Goal: Use online tool/utility: Utilize a website feature to perform a specific function

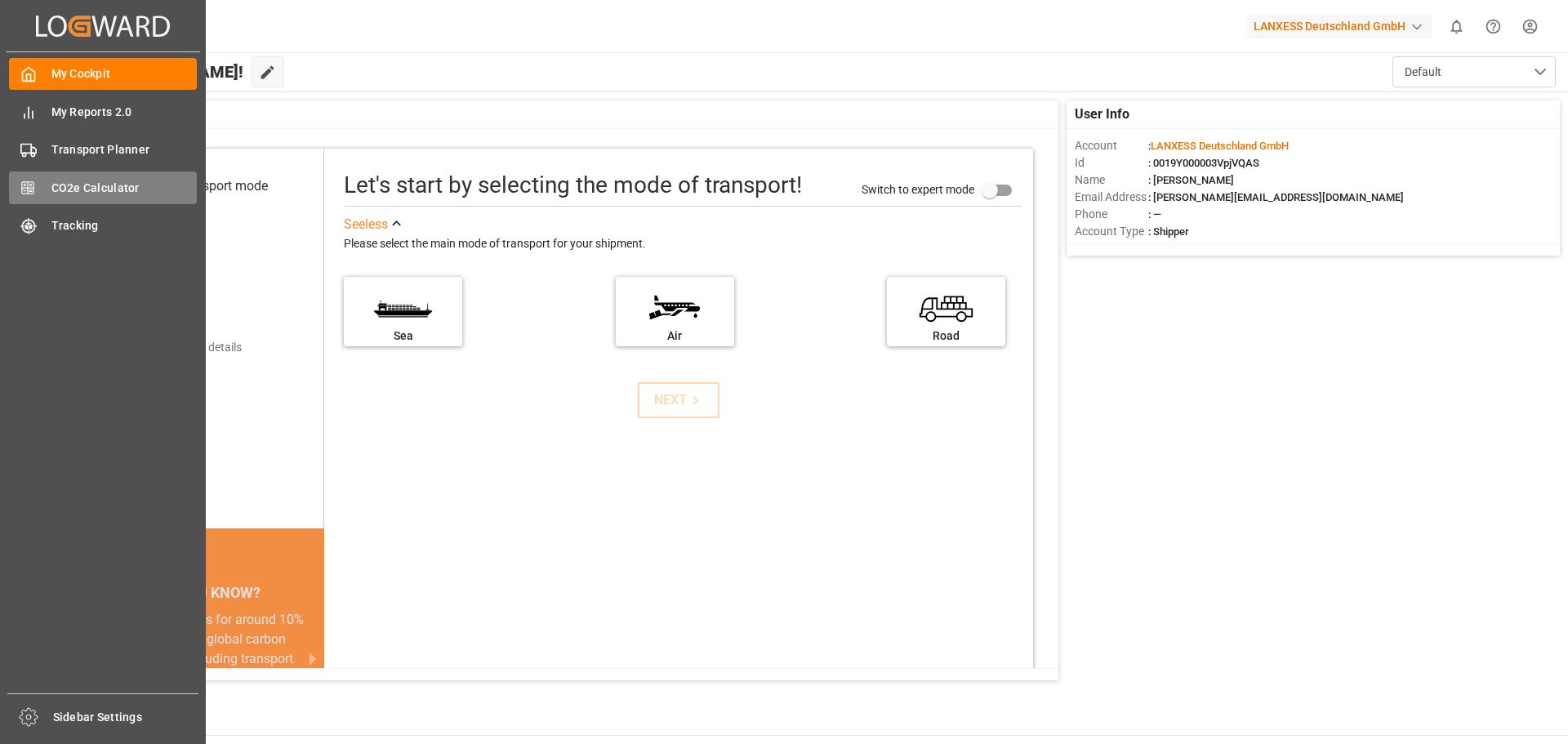
click at [42, 189] on div "CO2e Calculator CO2e Calculator" at bounding box center [103, 188] width 188 height 32
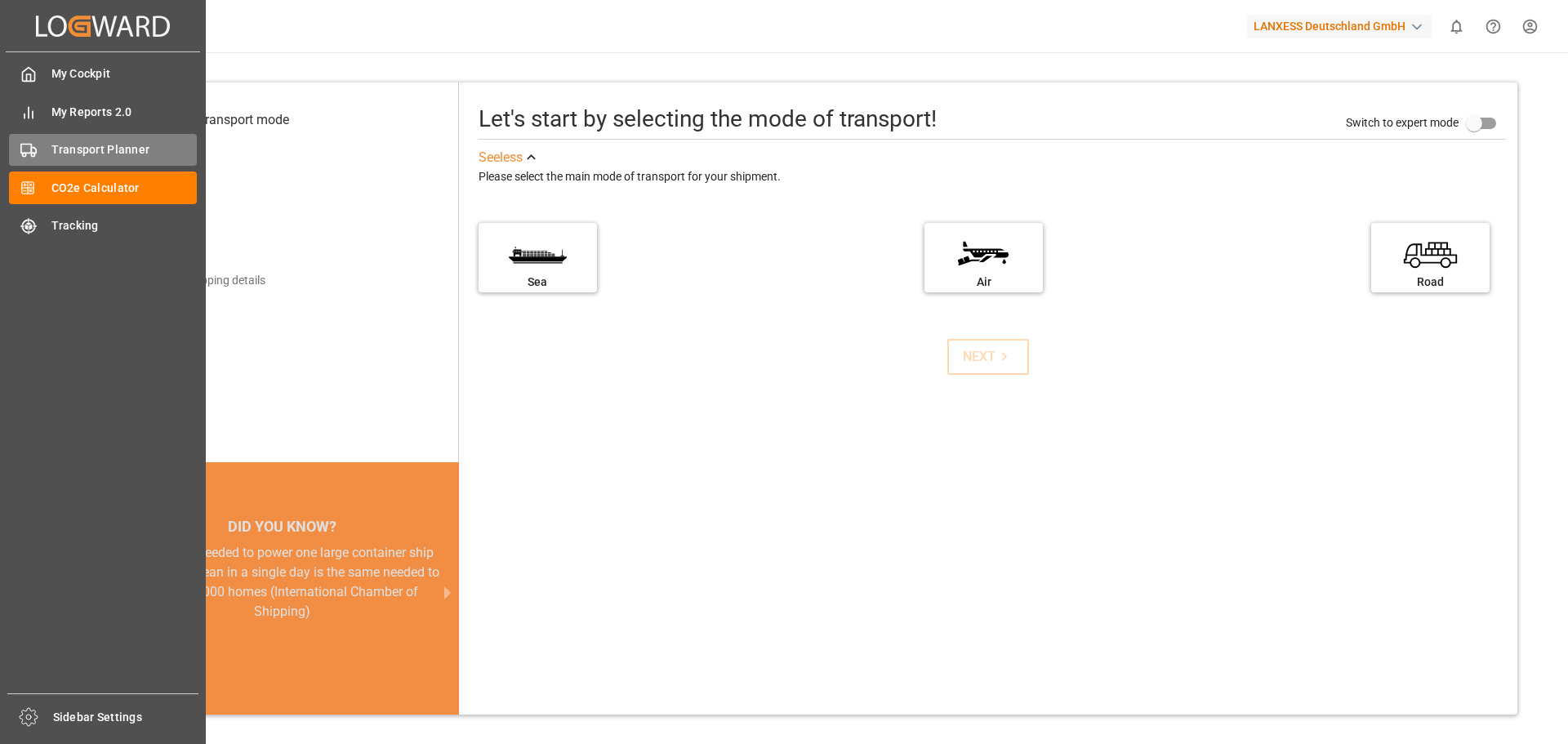
click at [105, 148] on span "Transport Planner" at bounding box center [124, 150] width 147 height 17
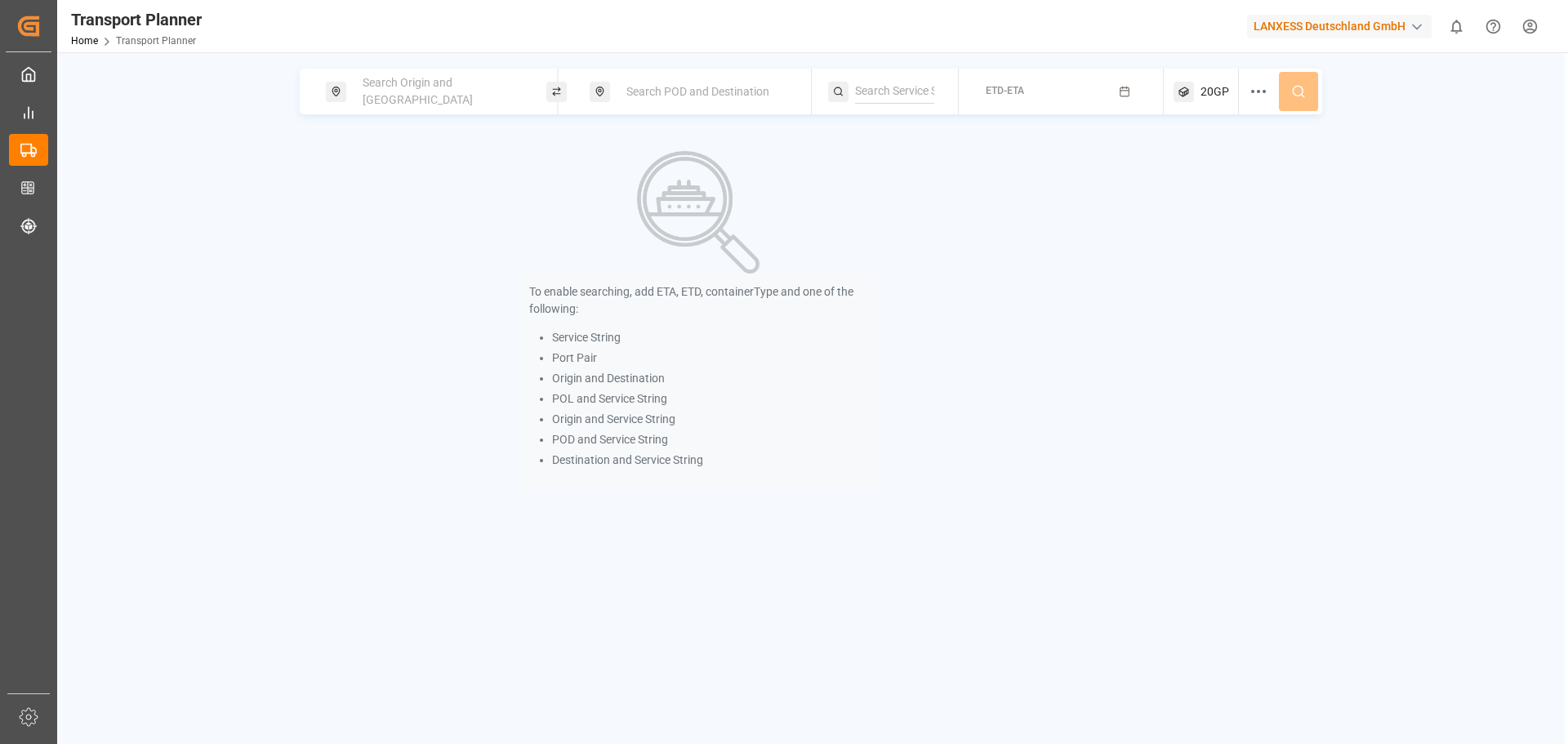
click at [507, 92] on div "Search Origin and [GEOGRAPHIC_DATA]" at bounding box center [441, 91] width 177 height 48
click at [393, 168] on input at bounding box center [427, 180] width 164 height 24
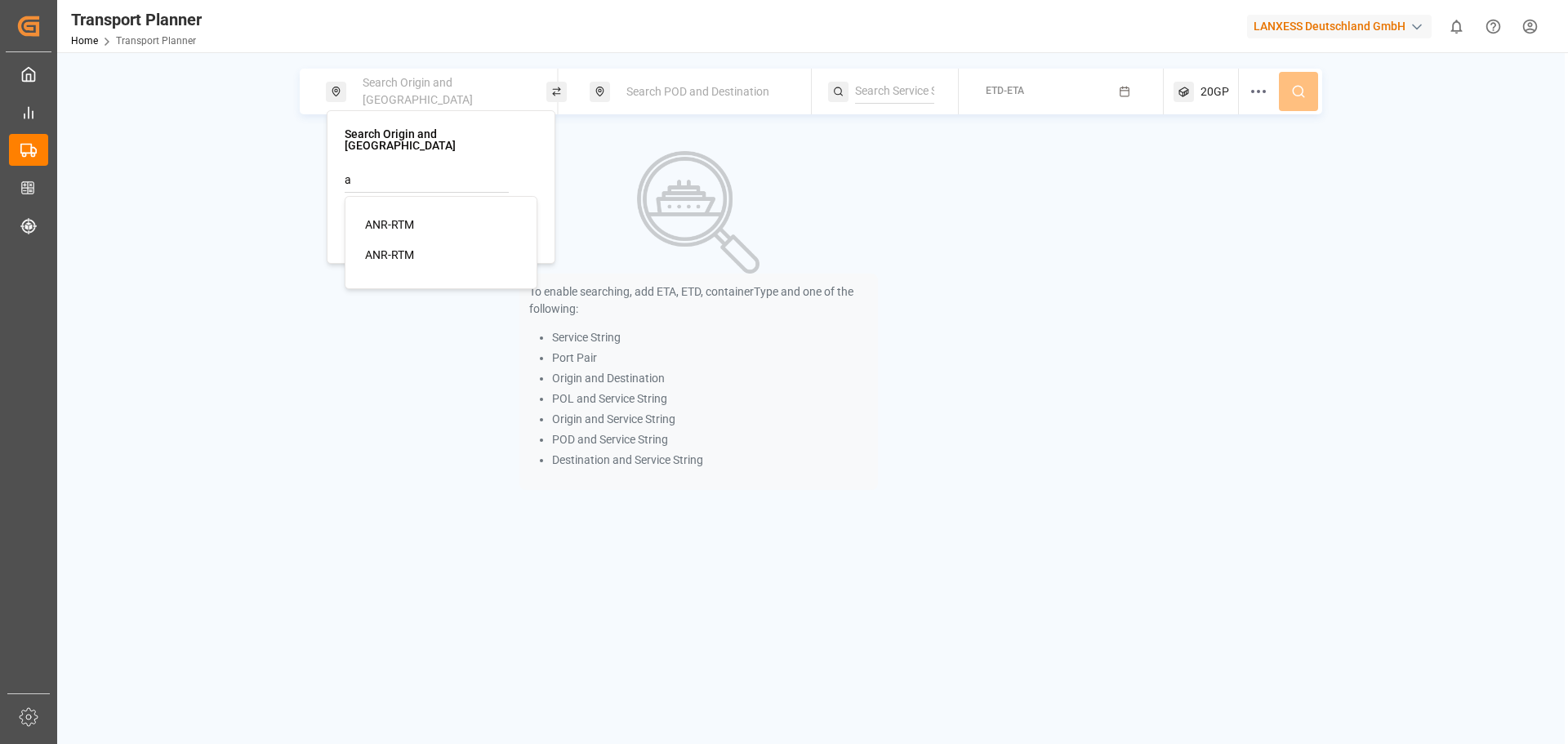
click at [403, 218] on span "ANR-RTM" at bounding box center [389, 225] width 49 height 13
type input "ANR-RTM"
click at [708, 103] on div "Search POD and Destination" at bounding box center [704, 92] width 177 height 30
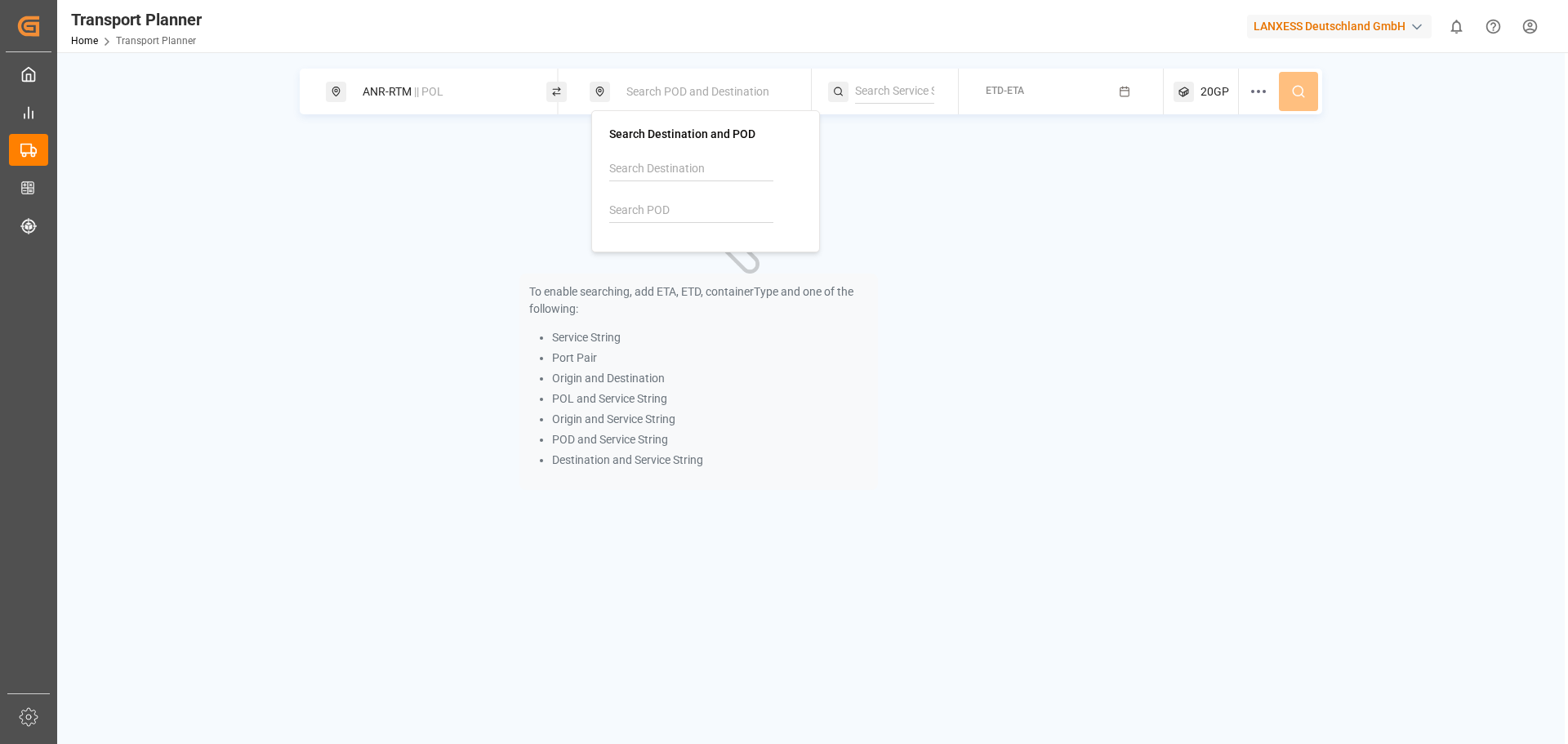
click at [666, 214] on input at bounding box center [692, 210] width 164 height 24
click at [661, 257] on b "CNSHA" at bounding box center [670, 255] width 39 height 13
type input "CNSHA"
click at [940, 106] on div at bounding box center [894, 91] width 131 height 46
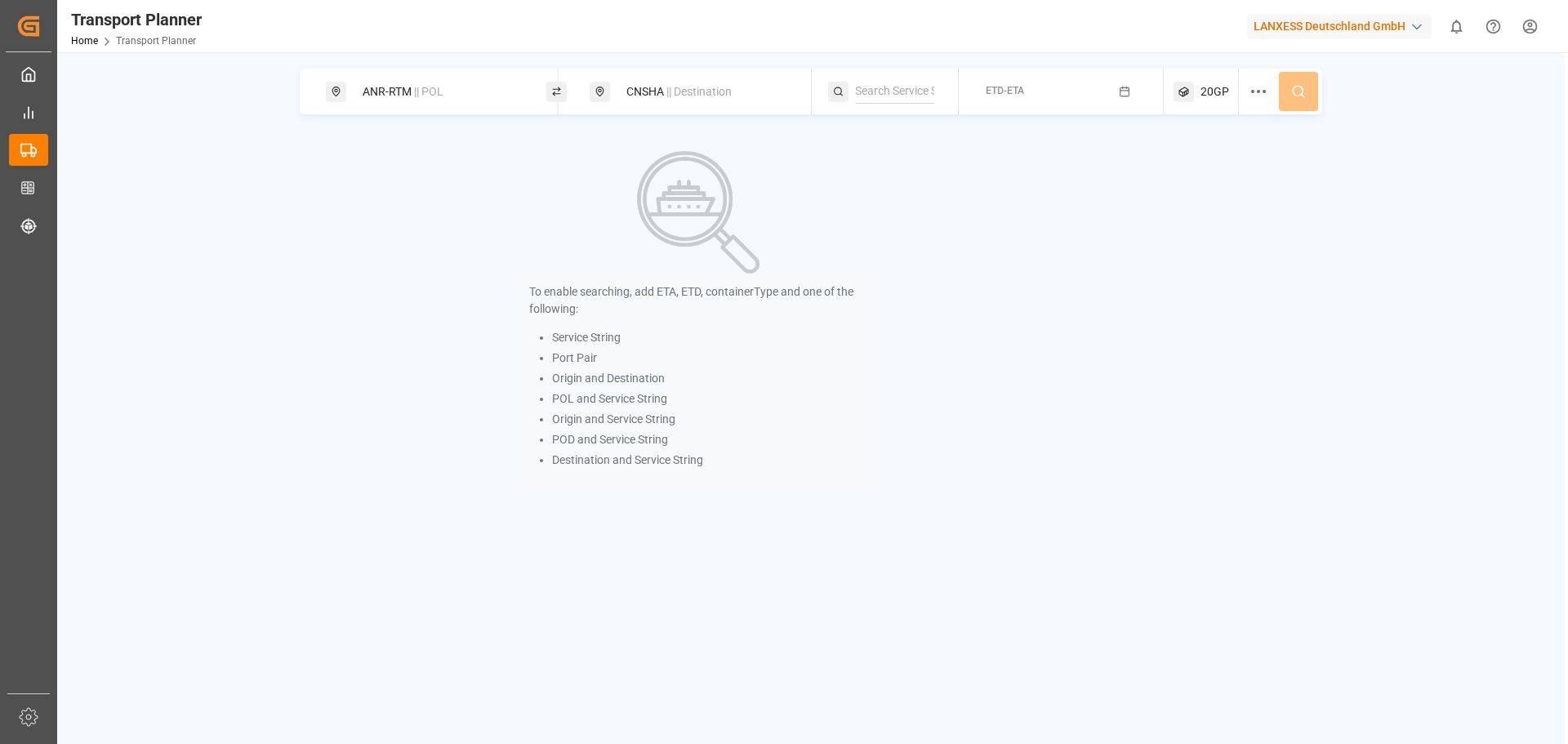
click at [1039, 89] on button "ETD-ETA" at bounding box center [1061, 92] width 185 height 32
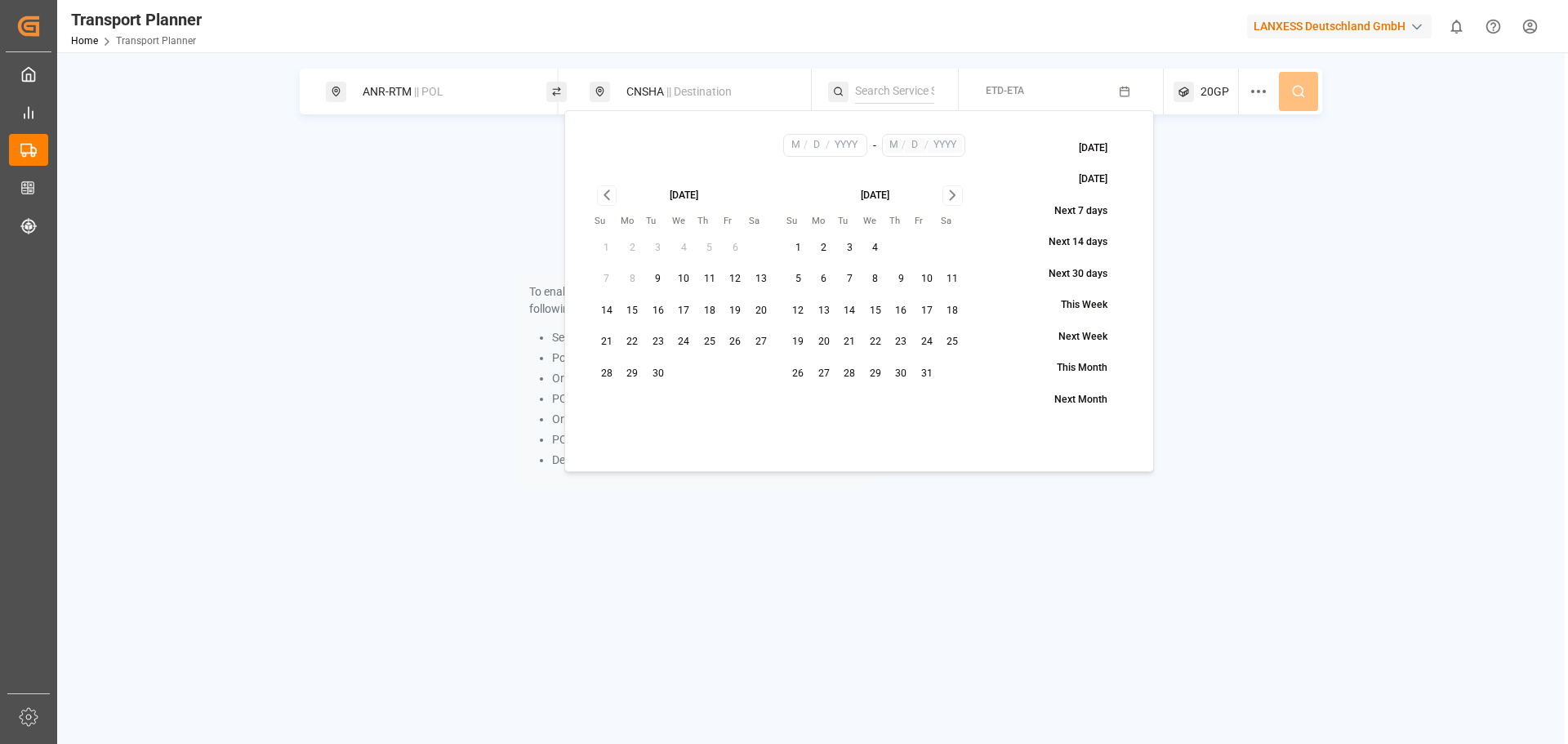
click at [658, 311] on button "16" at bounding box center [658, 311] width 26 height 26
type input "9"
type input "16"
type input "2025"
click at [957, 201] on icon "Go to next month" at bounding box center [952, 194] width 18 height 19
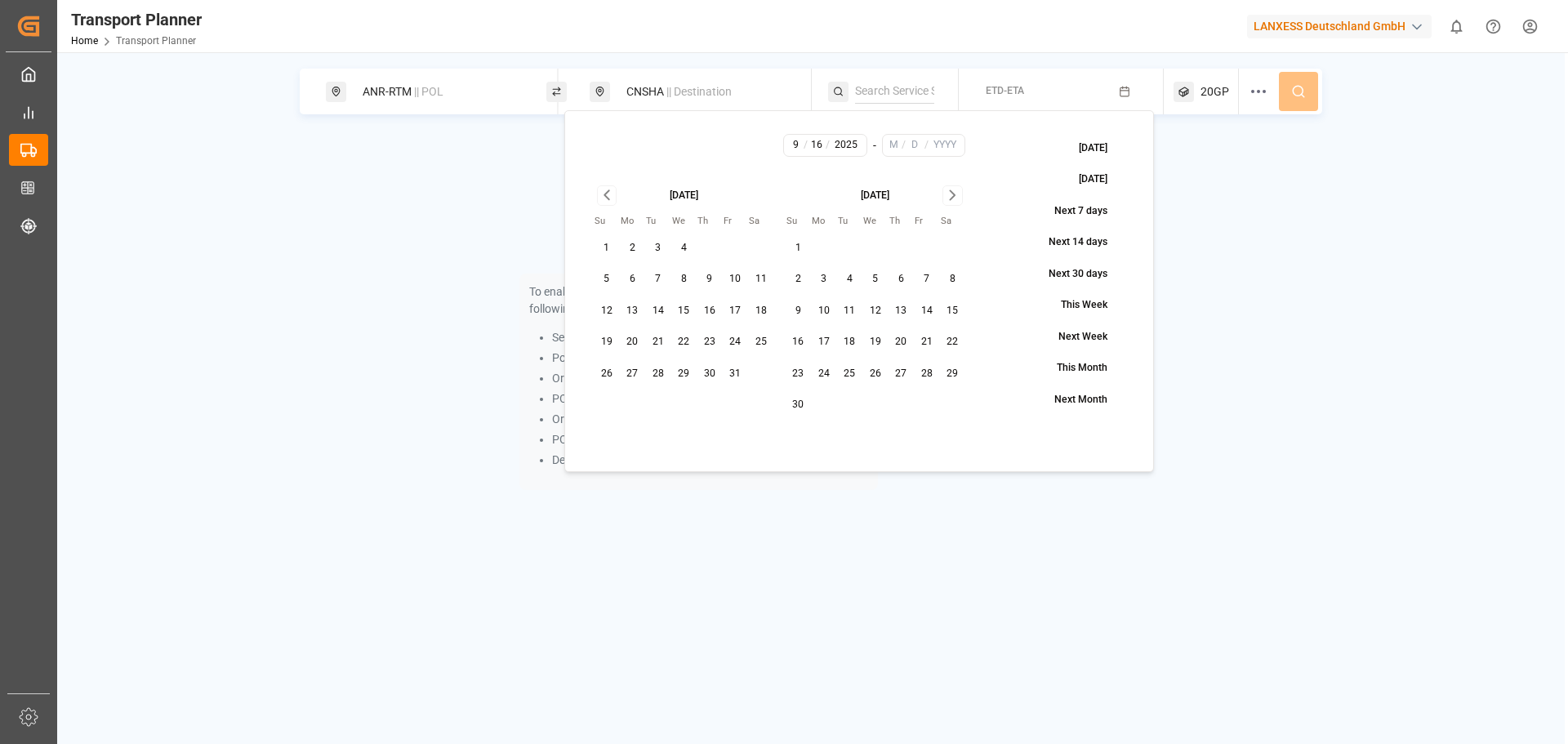
click at [792, 408] on button "30" at bounding box center [798, 405] width 26 height 26
type input "11"
type input "30"
type input "2025"
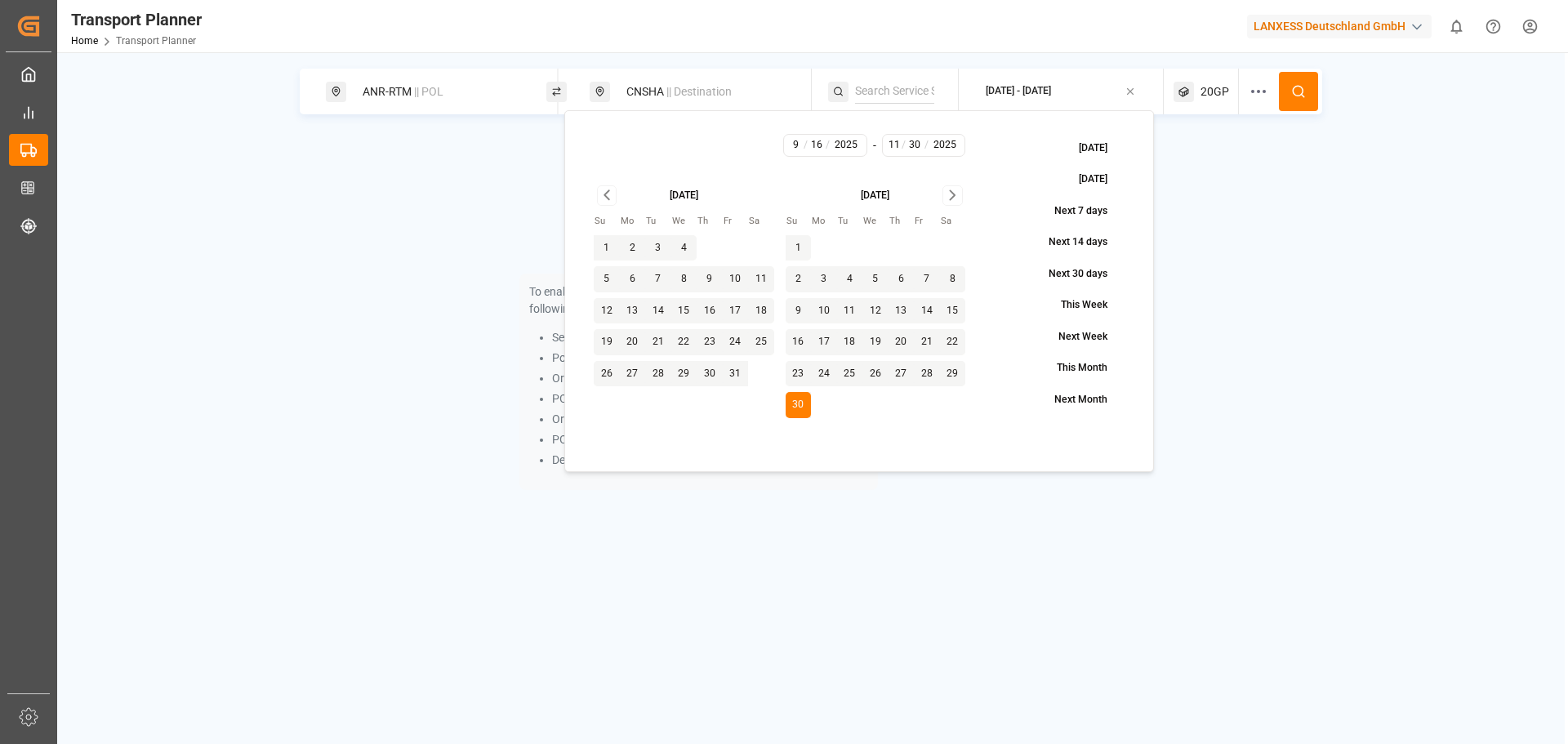
click at [1298, 91] on icon at bounding box center [1299, 91] width 15 height 15
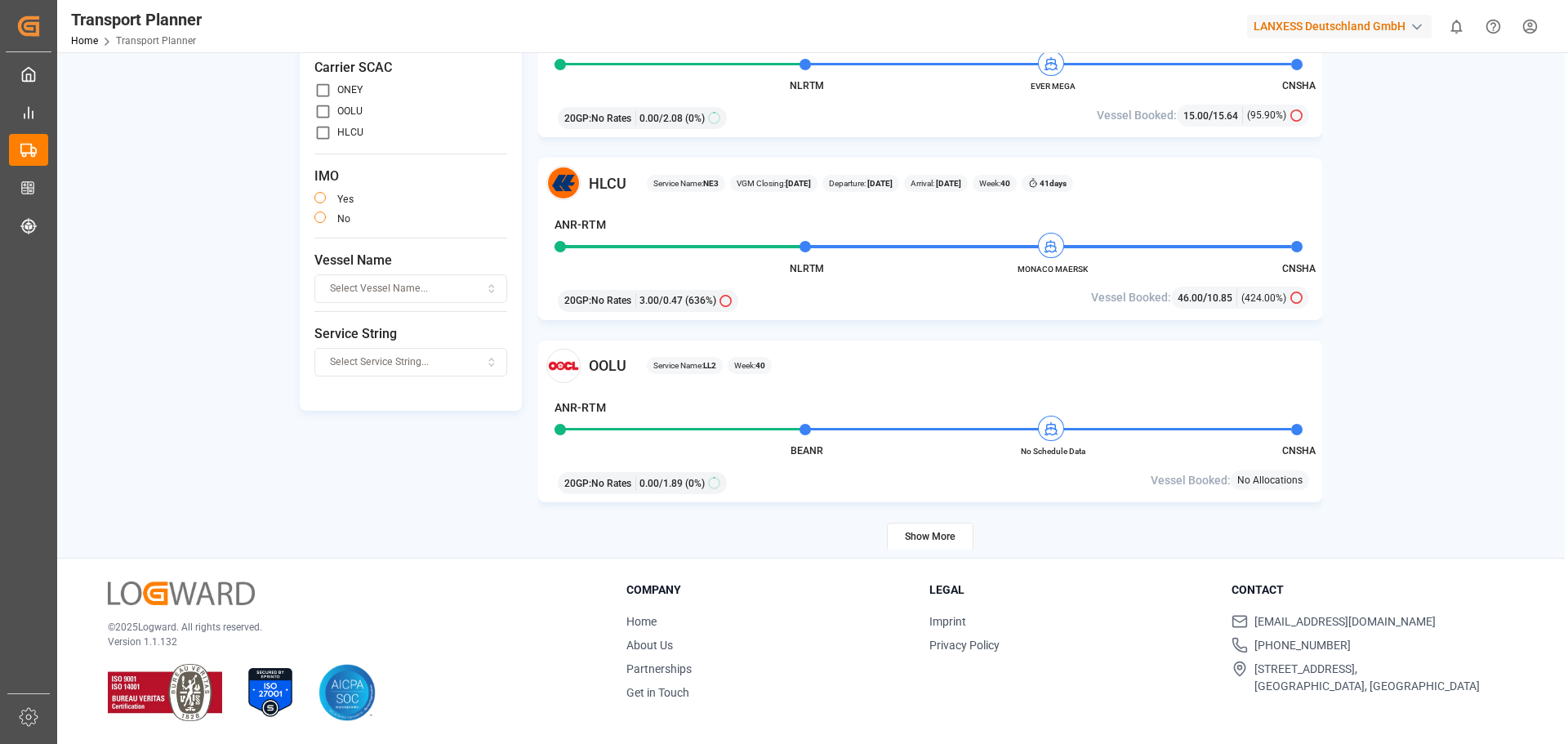
scroll to position [3086, 0]
click at [936, 531] on button "Show More" at bounding box center [930, 535] width 86 height 28
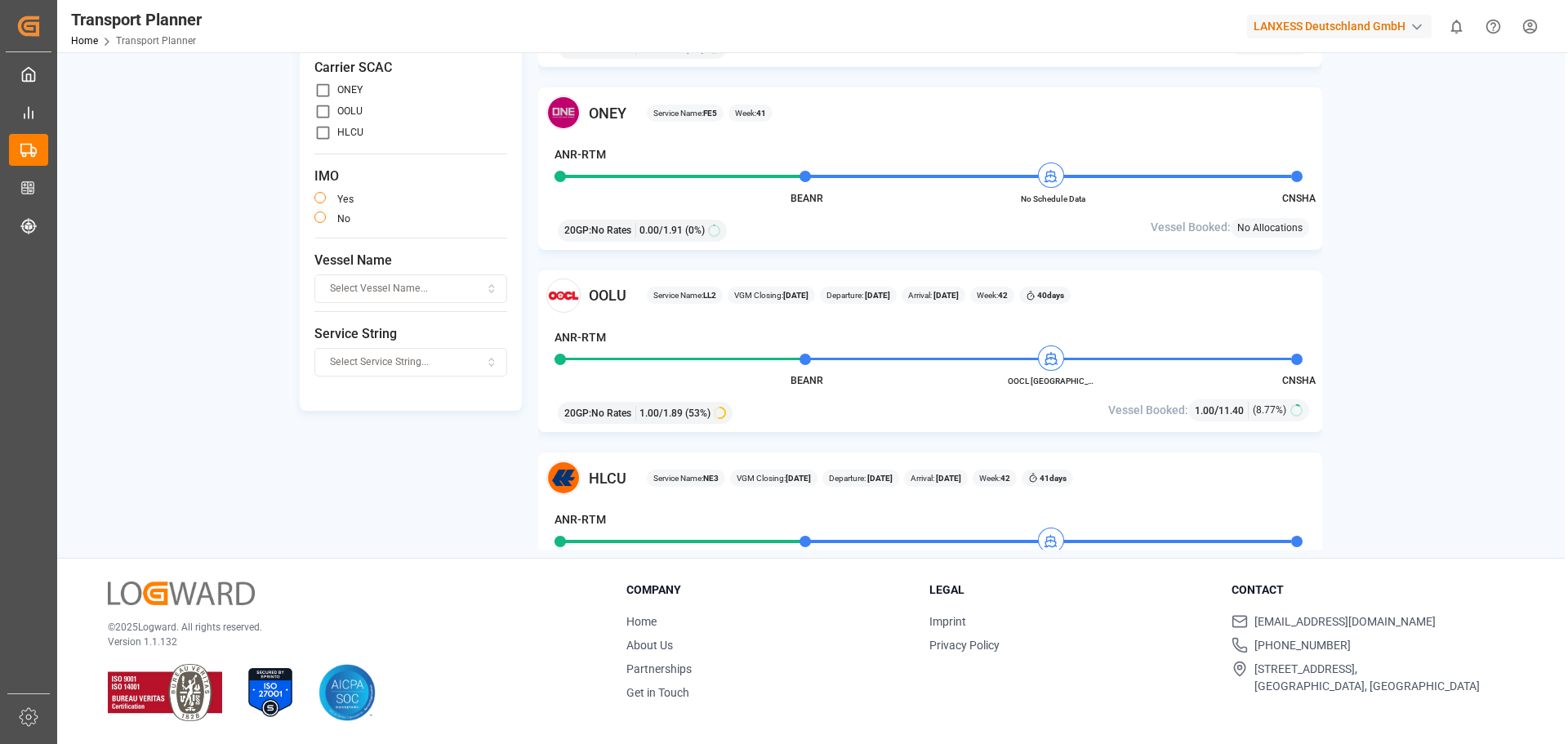
scroll to position [4720, 0]
